Goal: Task Accomplishment & Management: Manage account settings

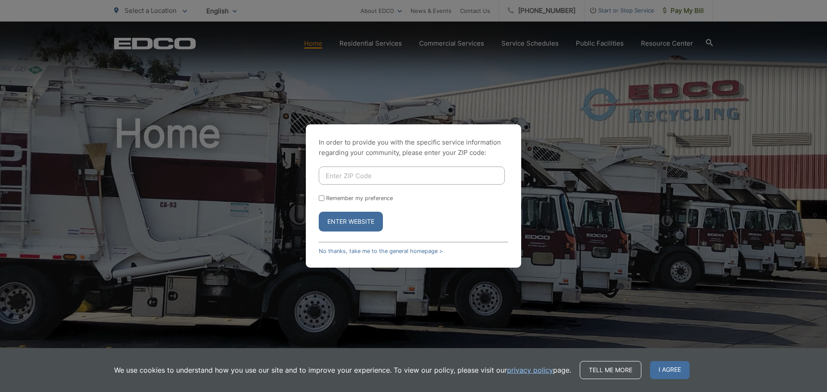
click at [348, 180] on input "Enter ZIP Code" at bounding box center [412, 176] width 186 height 18
type input "91942"
click at [322, 198] on input "Remember my preference" at bounding box center [322, 198] width 6 height 6
checkbox input "true"
click at [340, 216] on button "Enter Website" at bounding box center [351, 222] width 64 height 20
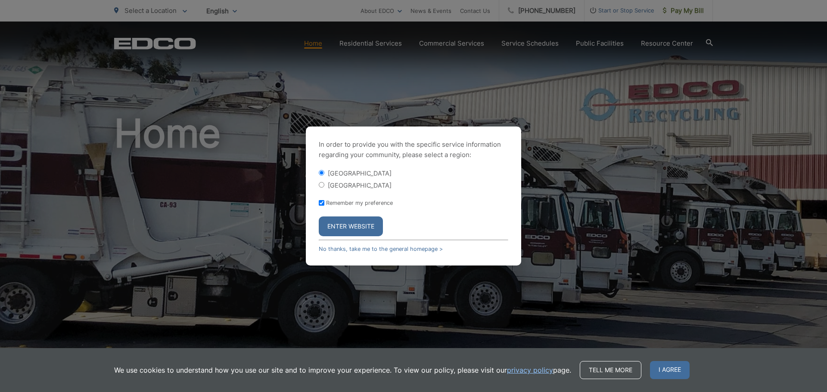
click at [340, 231] on button "Enter Website" at bounding box center [351, 227] width 64 height 20
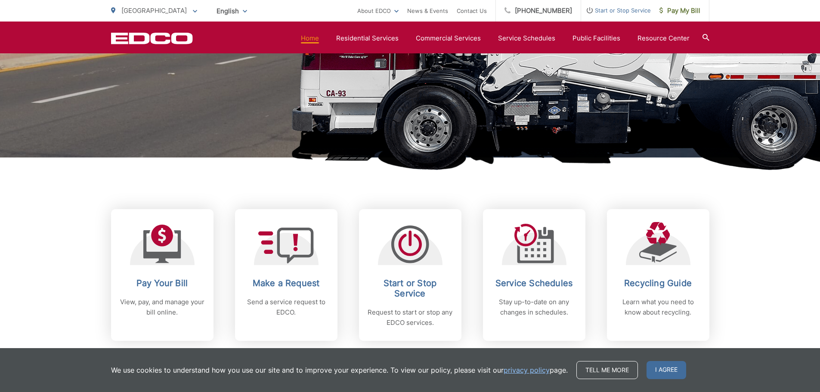
scroll to position [301, 0]
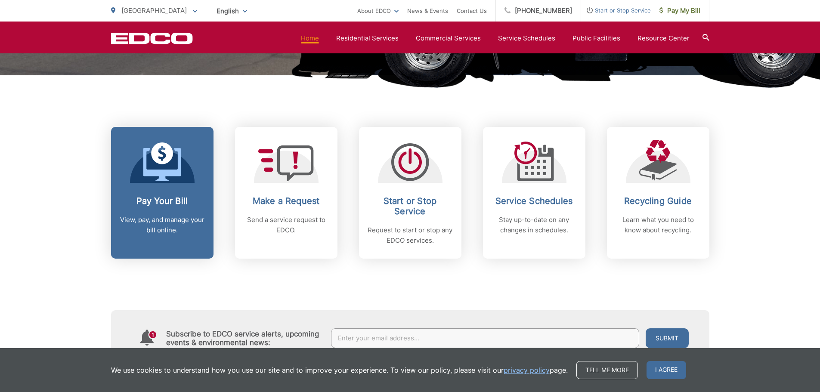
click at [182, 179] on div at bounding box center [162, 161] width 65 height 43
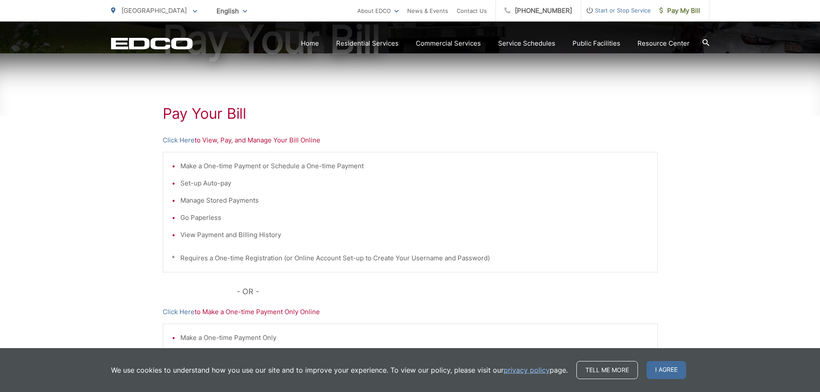
scroll to position [129, 0]
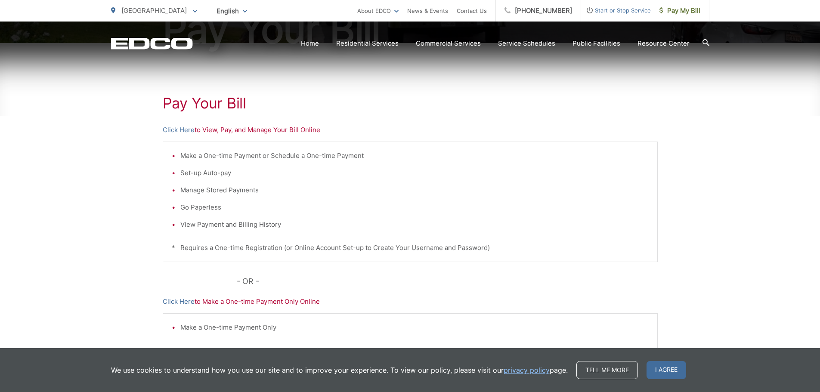
click at [210, 134] on p "Click Here to View, Pay, and Manage Your Bill Online" at bounding box center [410, 130] width 495 height 10
click at [223, 131] on p "Click Here to View, Pay, and Manage Your Bill Online" at bounding box center [410, 130] width 495 height 10
click at [192, 131] on link "Click Here" at bounding box center [179, 130] width 32 height 10
